Goal: Transaction & Acquisition: Purchase product/service

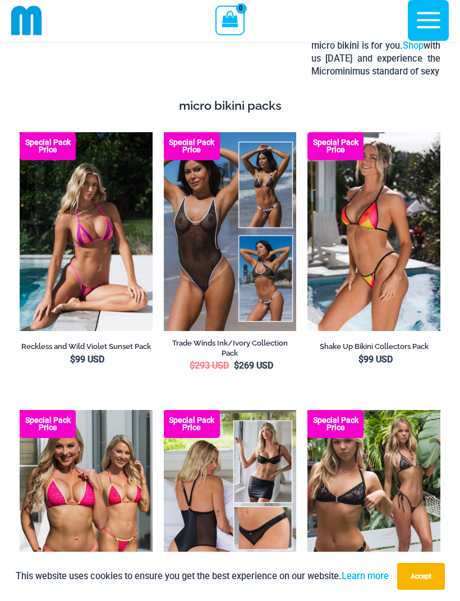
scroll to position [2108, 0]
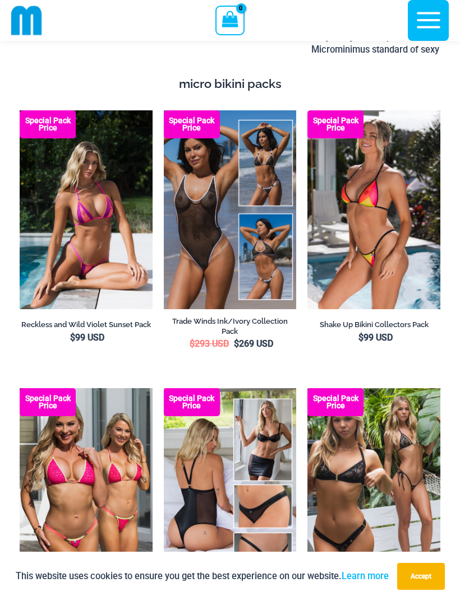
click at [307, 110] on img at bounding box center [307, 110] width 0 height 0
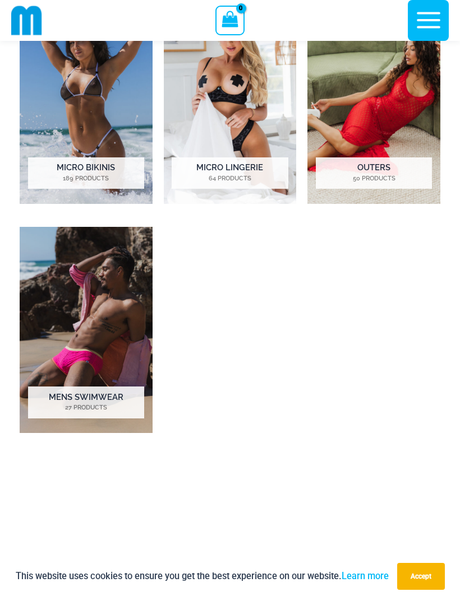
scroll to position [617, 0]
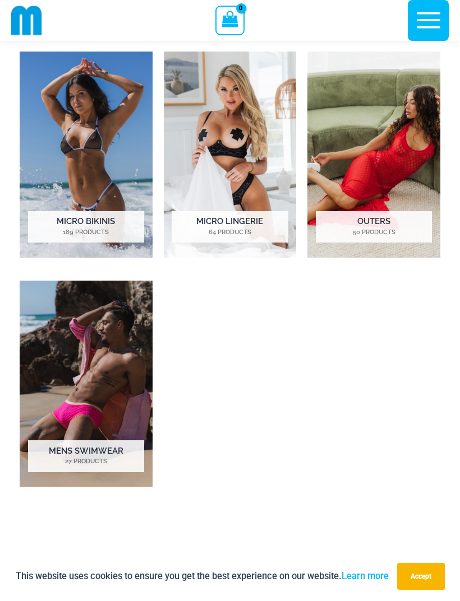
click at [401, 124] on img "Visit product category Outers" at bounding box center [373, 155] width 133 height 206
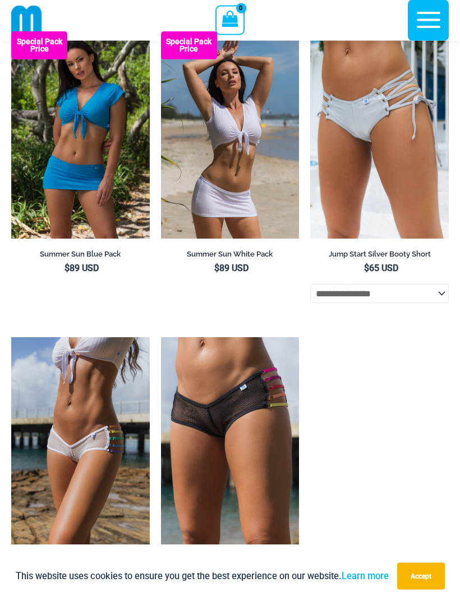
scroll to position [2934, 0]
click at [161, 31] on img at bounding box center [161, 31] width 0 height 0
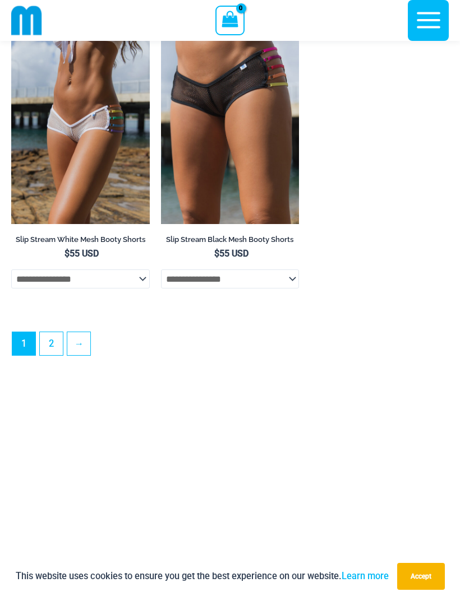
scroll to position [3410, 0]
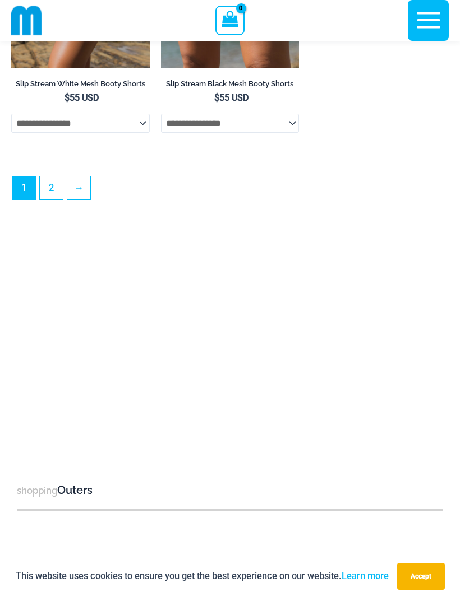
click at [53, 200] on link "2" at bounding box center [51, 188] width 23 height 23
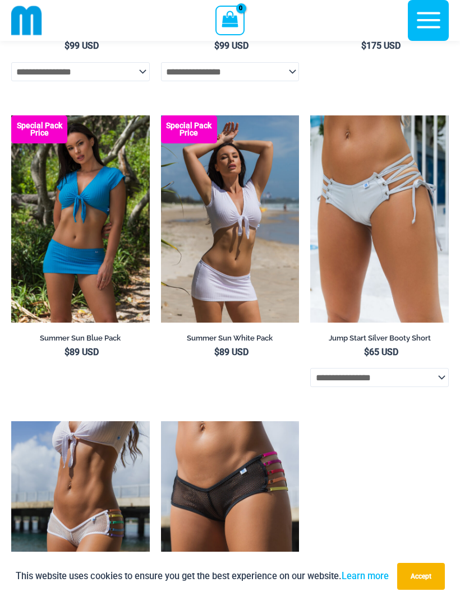
scroll to position [2807, 0]
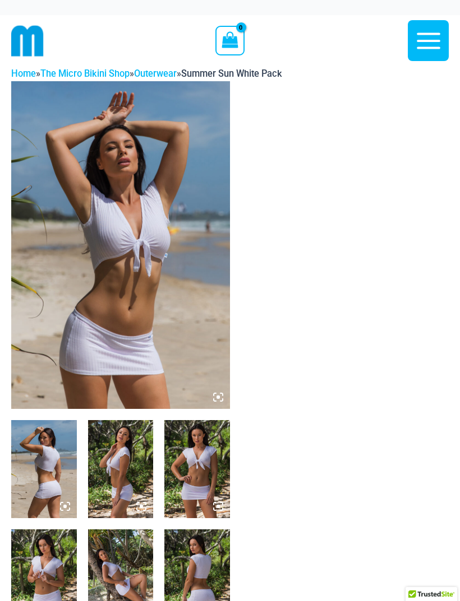
click at [181, 244] on img at bounding box center [120, 245] width 219 height 328
click at [211, 392] on img at bounding box center [120, 245] width 219 height 328
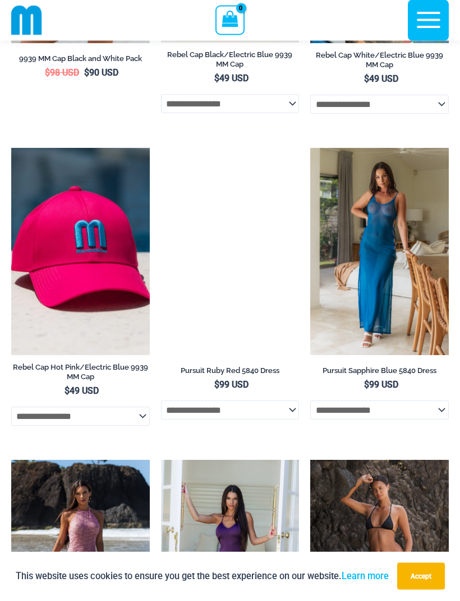
scroll to position [1144, 0]
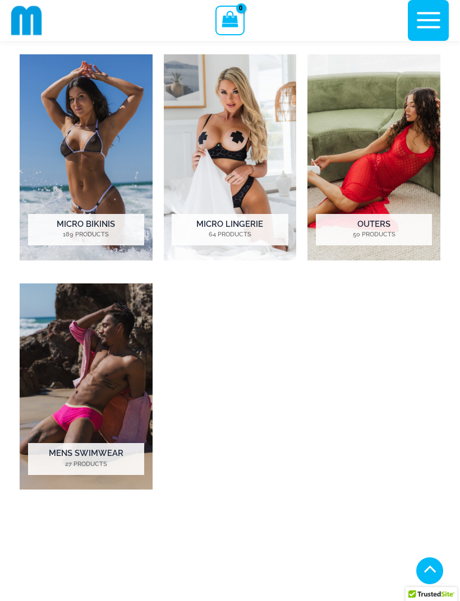
scroll to position [617, 0]
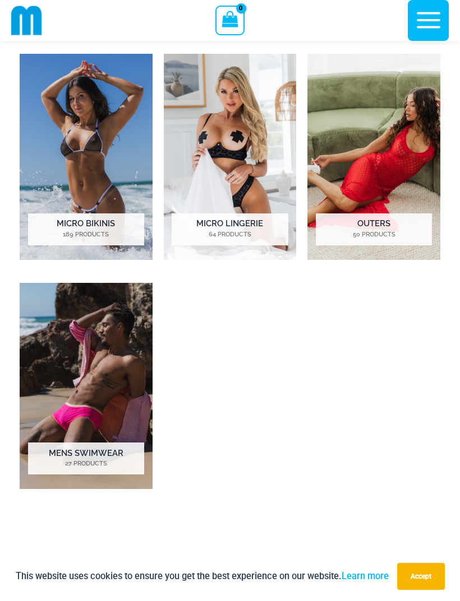
click at [233, 95] on img "Visit product category Micro Lingerie" at bounding box center [230, 157] width 133 height 206
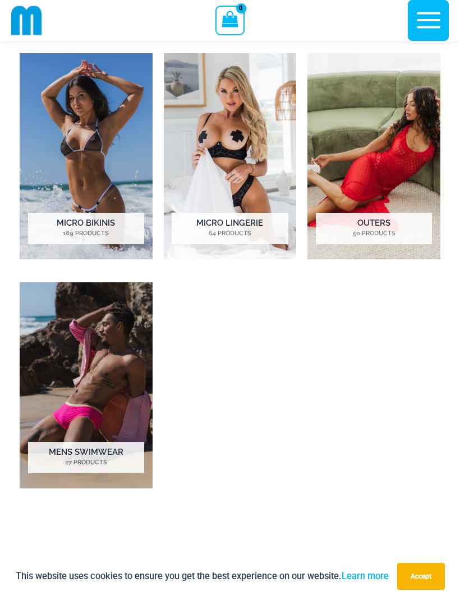
click at [107, 107] on img "Visit product category Micro Bikinis" at bounding box center [86, 156] width 133 height 206
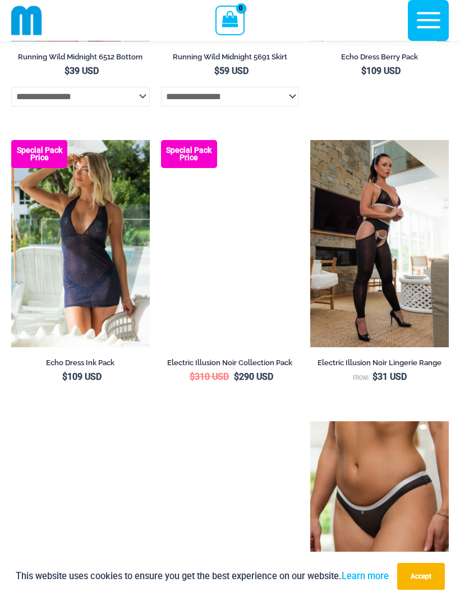
scroll to position [1885, 0]
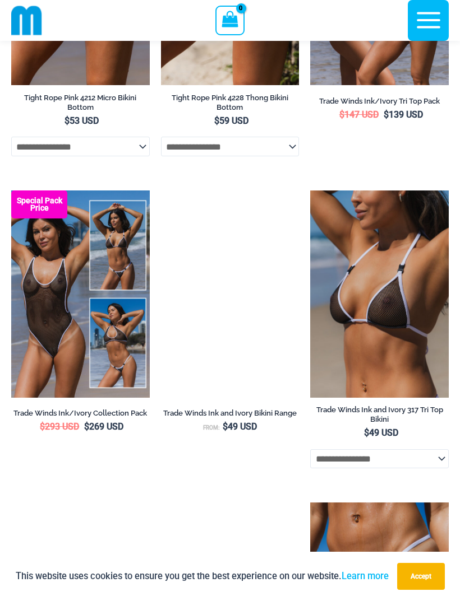
scroll to position [929, 0]
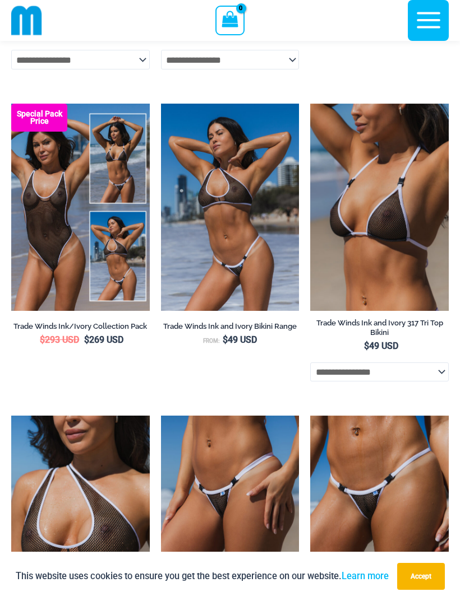
click at [310, 104] on img at bounding box center [310, 104] width 0 height 0
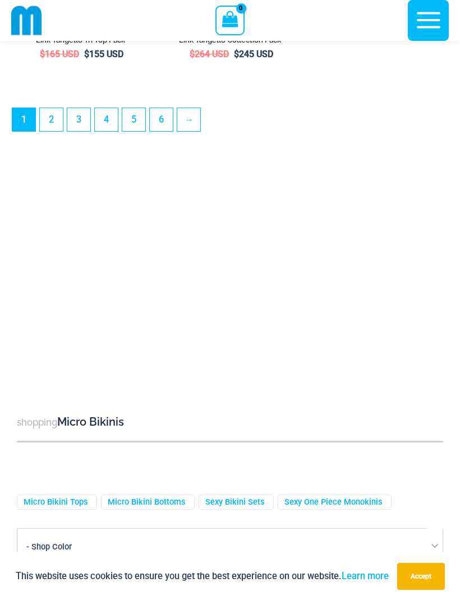
scroll to position [3655, 0]
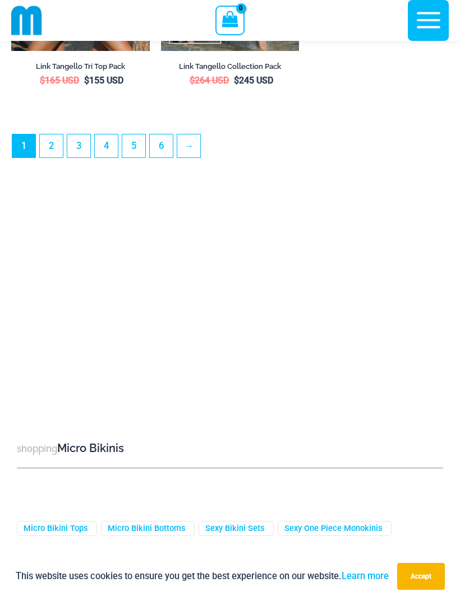
click at [58, 157] on link "2" at bounding box center [51, 146] width 23 height 23
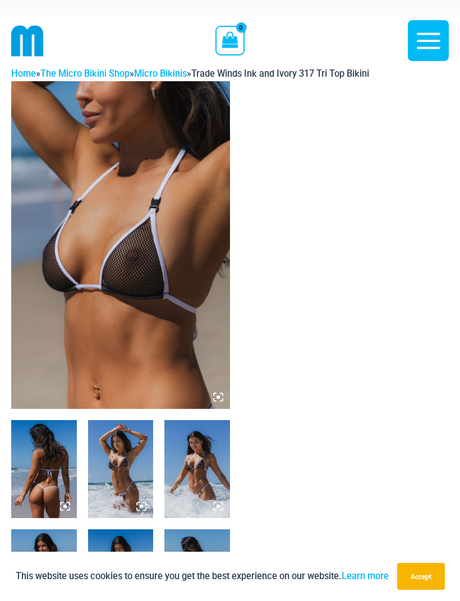
click at [201, 382] on img at bounding box center [120, 245] width 219 height 328
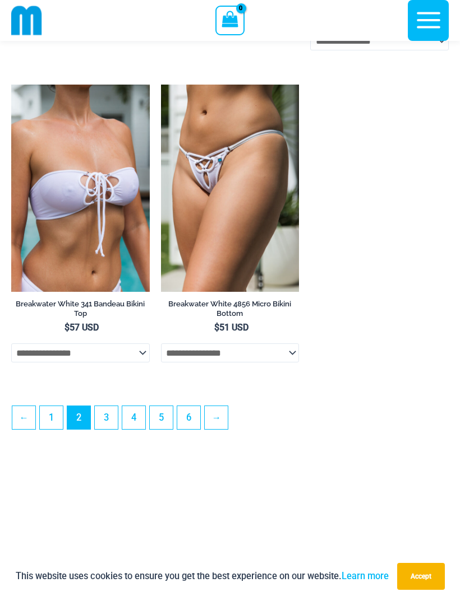
scroll to position [3110, 0]
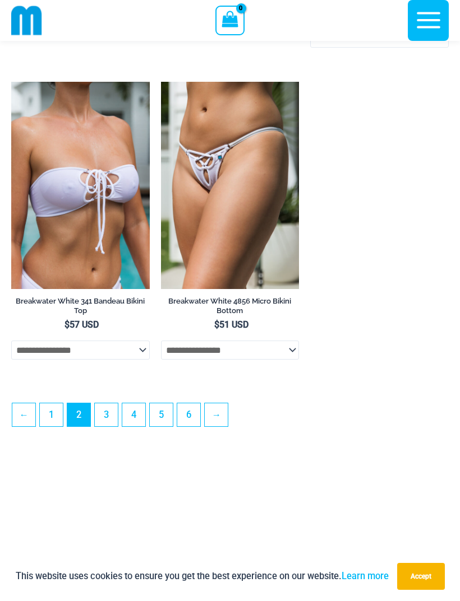
click at [11, 82] on img at bounding box center [11, 82] width 0 height 0
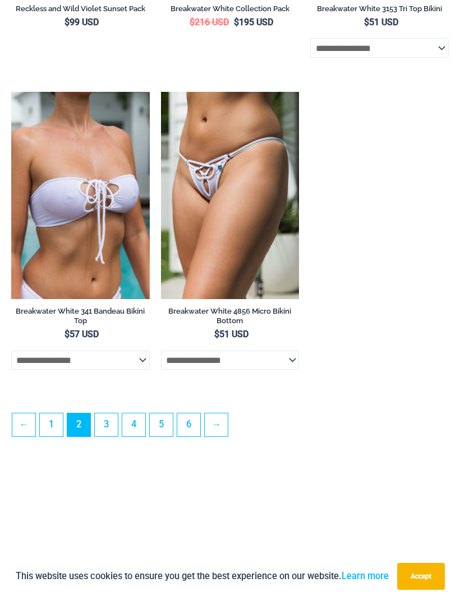
scroll to position [3146, 0]
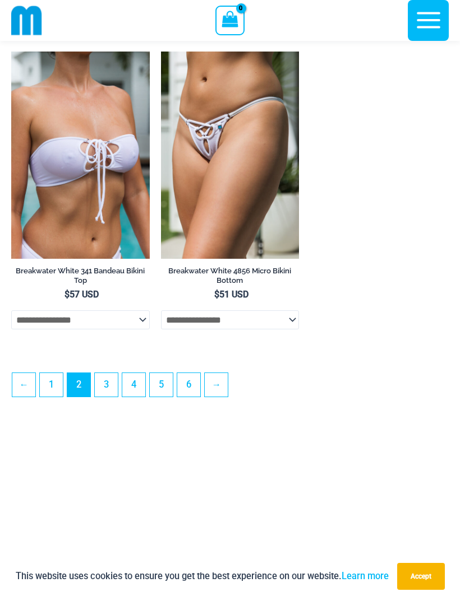
click at [105, 396] on link "3" at bounding box center [106, 384] width 23 height 23
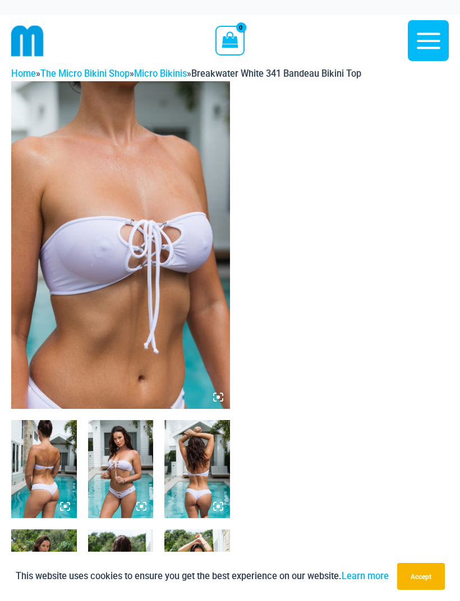
click at [183, 244] on img at bounding box center [120, 245] width 219 height 328
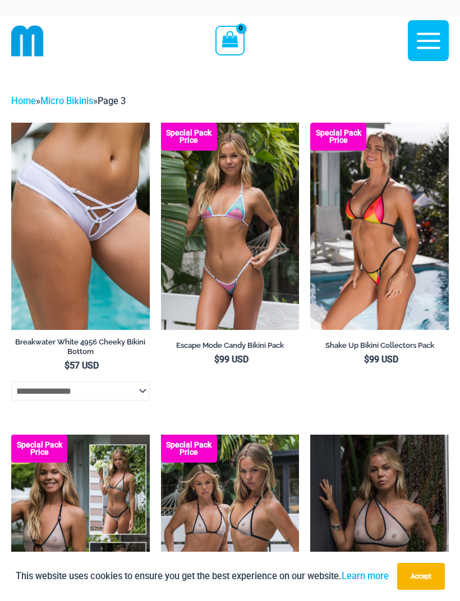
click at [310, 123] on img at bounding box center [310, 123] width 0 height 0
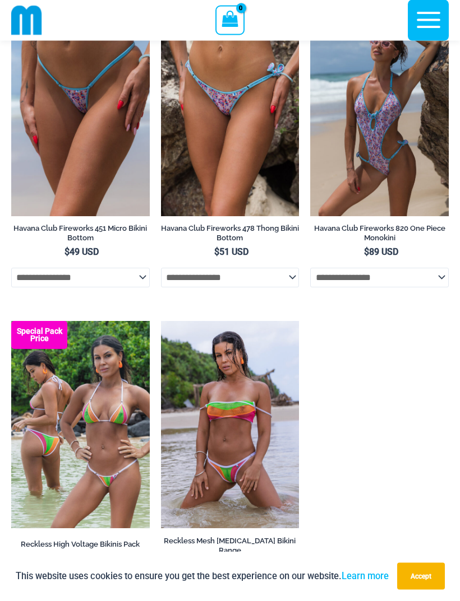
scroll to position [2847, 0]
